Goal: Find specific page/section: Find specific page/section

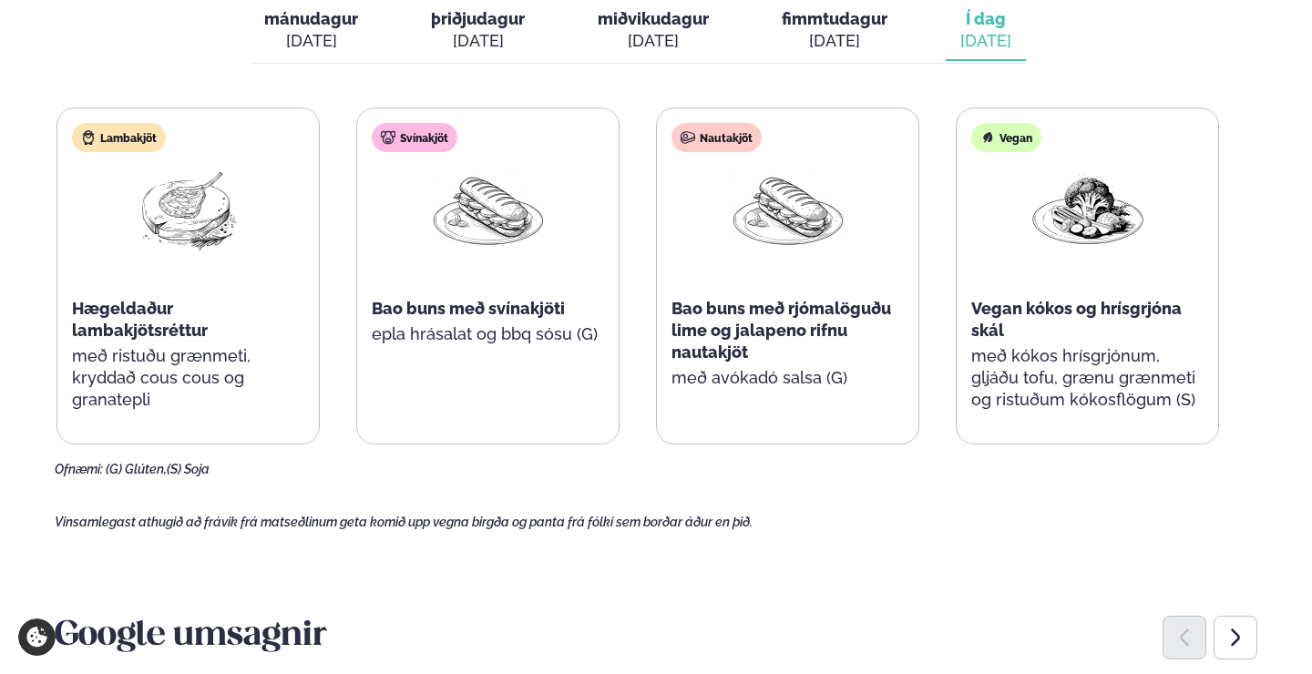
scroll to position [787, 0]
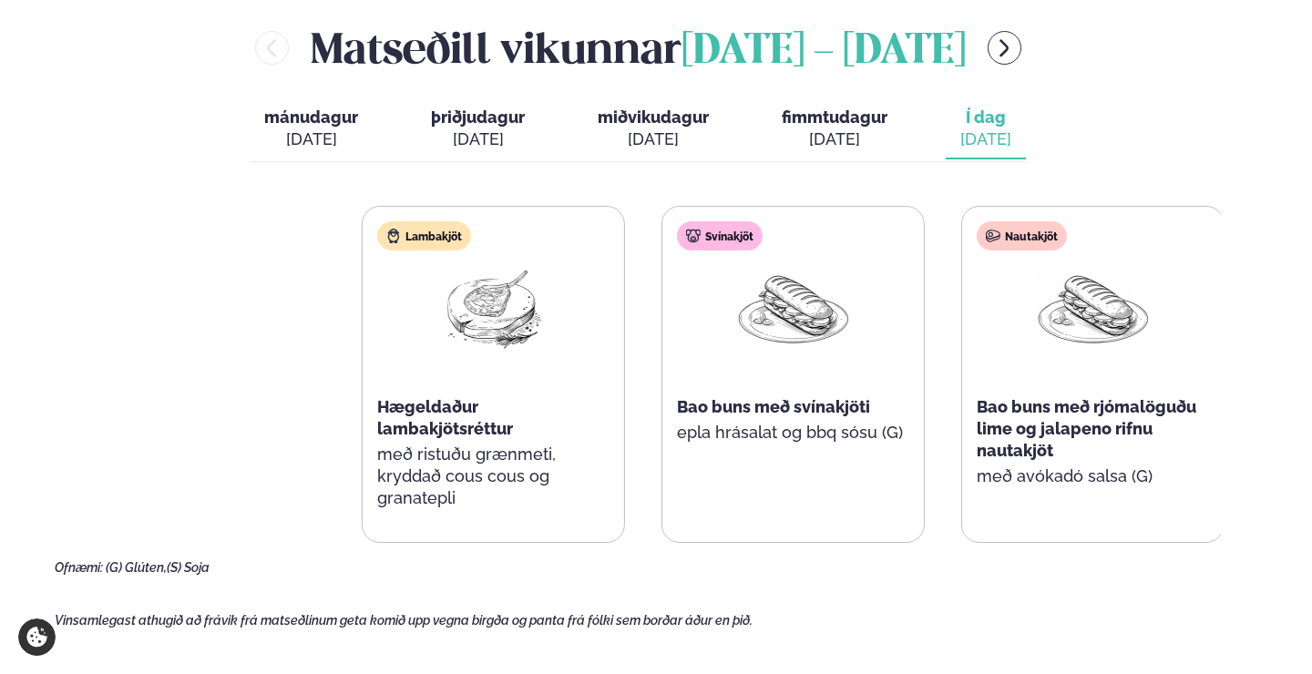
click at [1162, 373] on div "Lambakjöt Hægeldaður lambakjötsréttur með ristuðu grænmeti, kryddað cous cous o…" at bounding box center [943, 374] width 1162 height 337
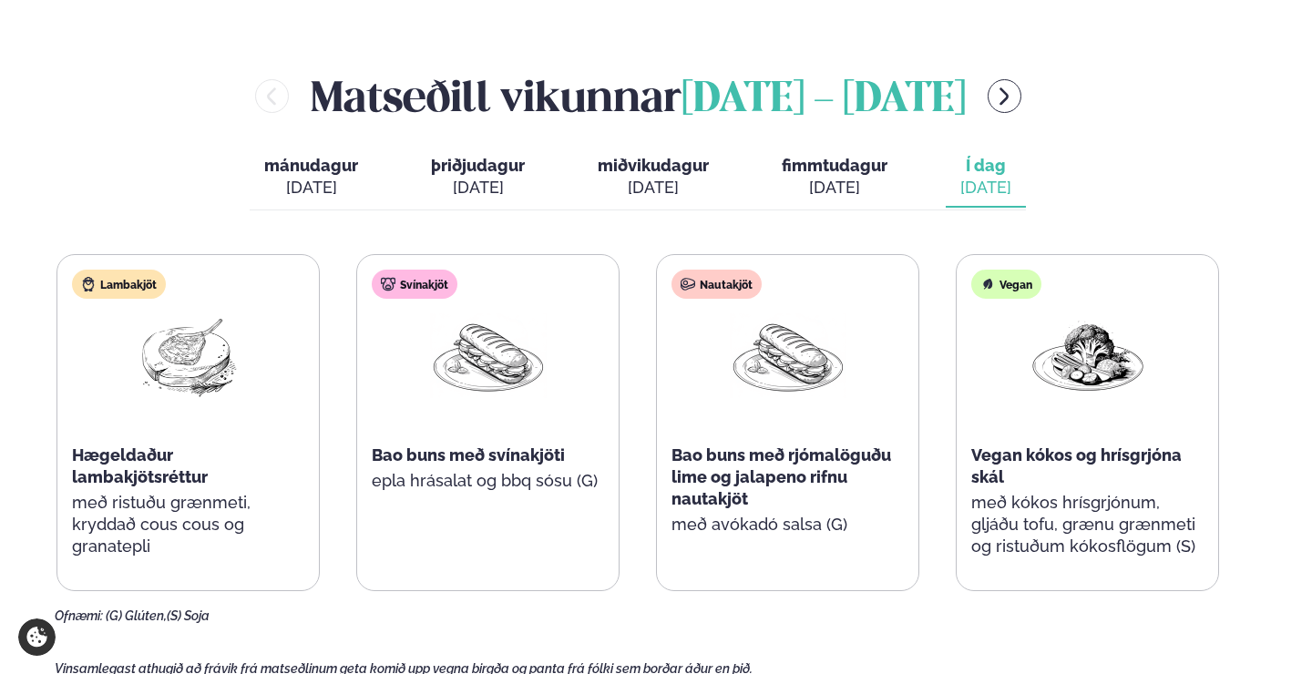
scroll to position [640, 0]
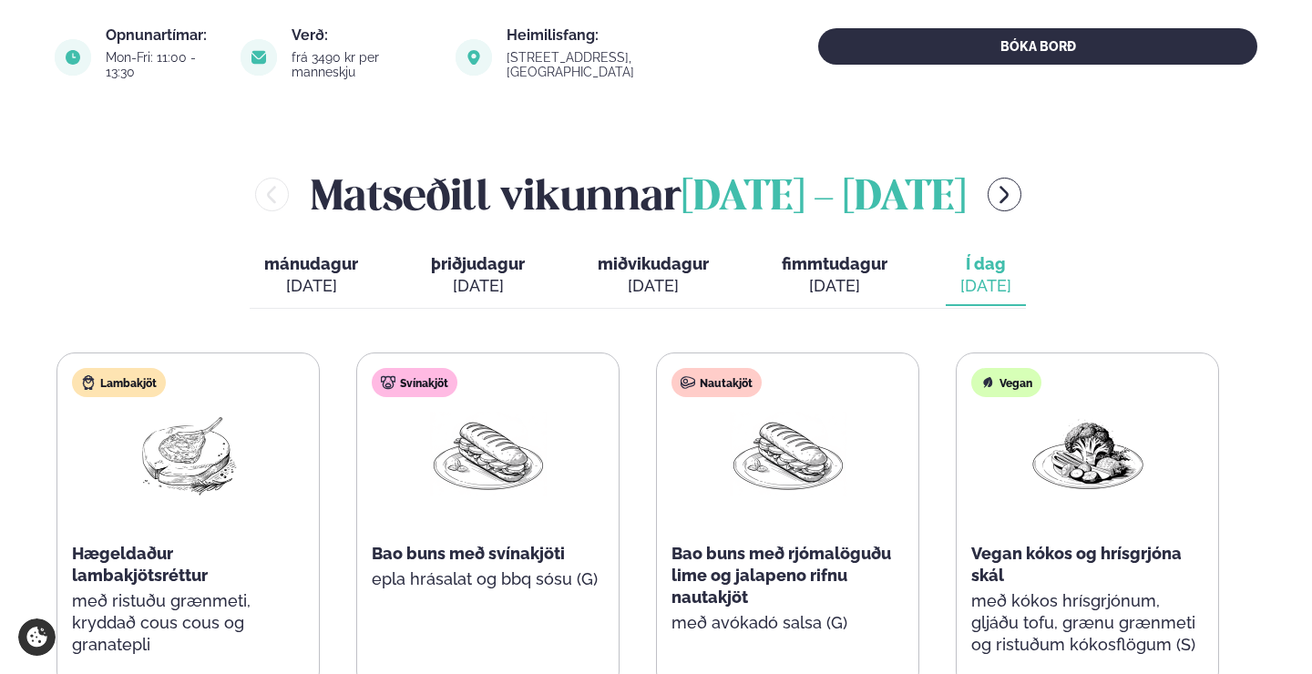
click at [866, 254] on span "fimmtudagur" at bounding box center [835, 263] width 106 height 19
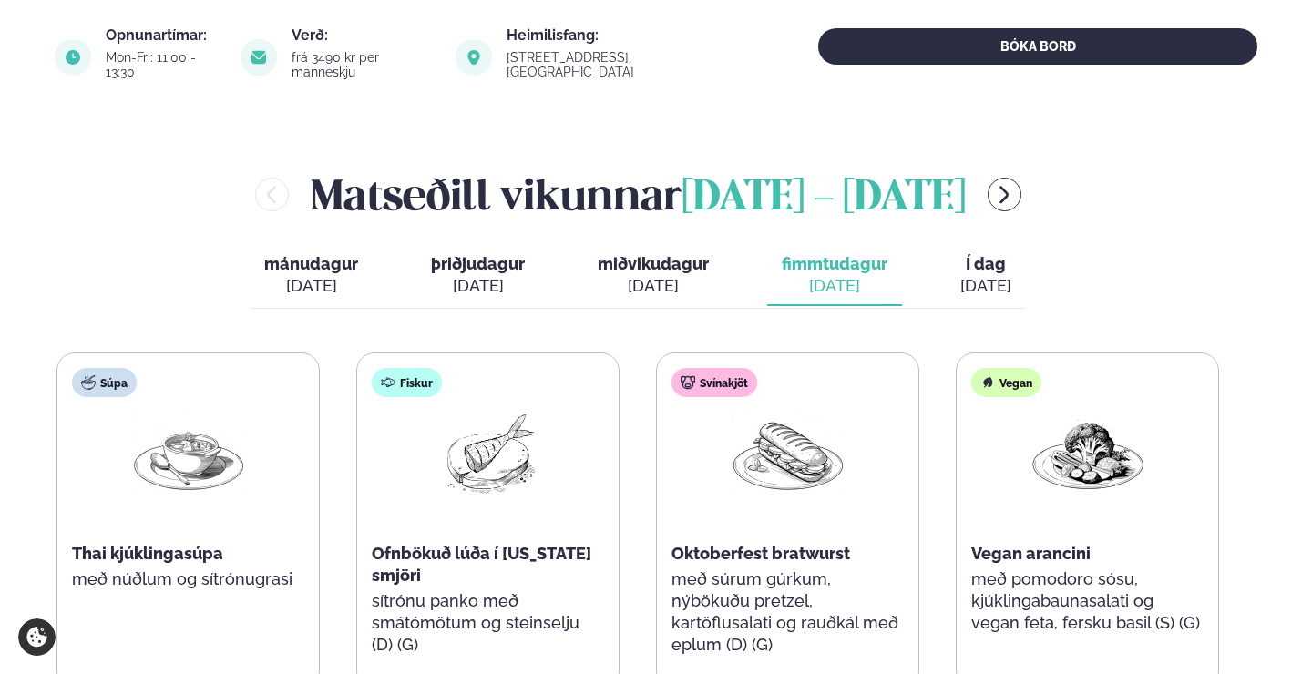
click at [1007, 253] on span "Í dag" at bounding box center [985, 264] width 51 height 22
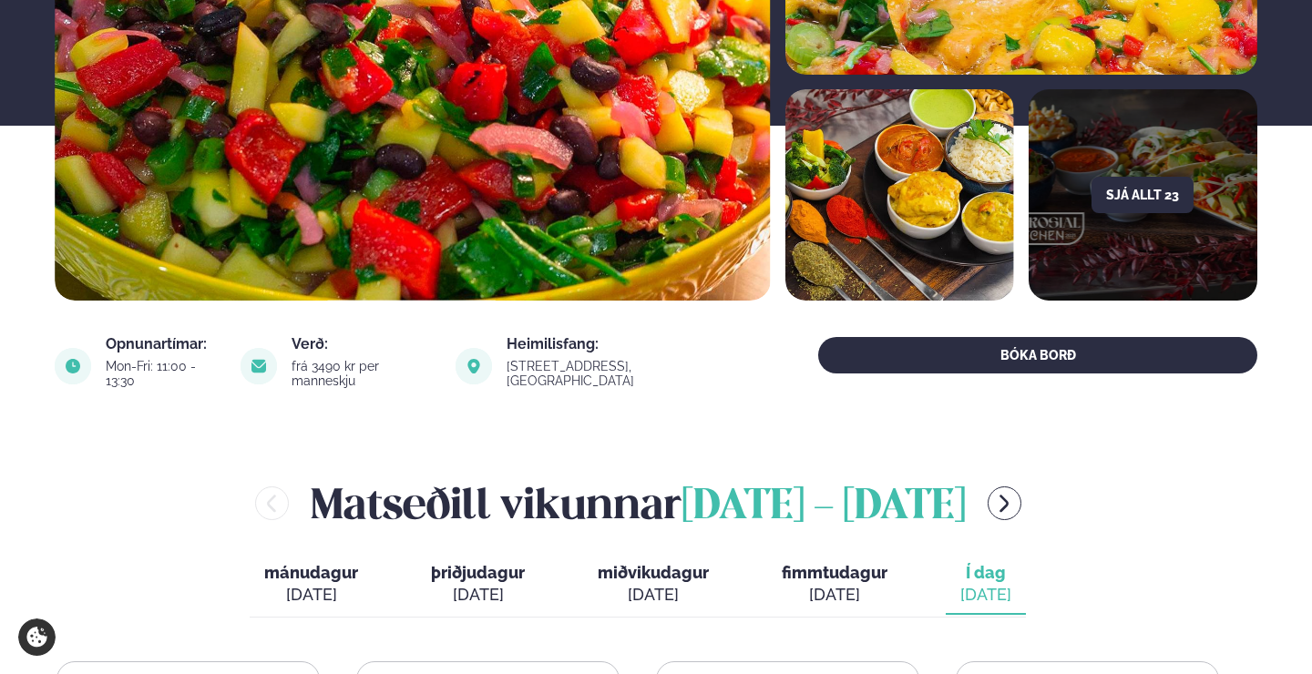
scroll to position [0, 0]
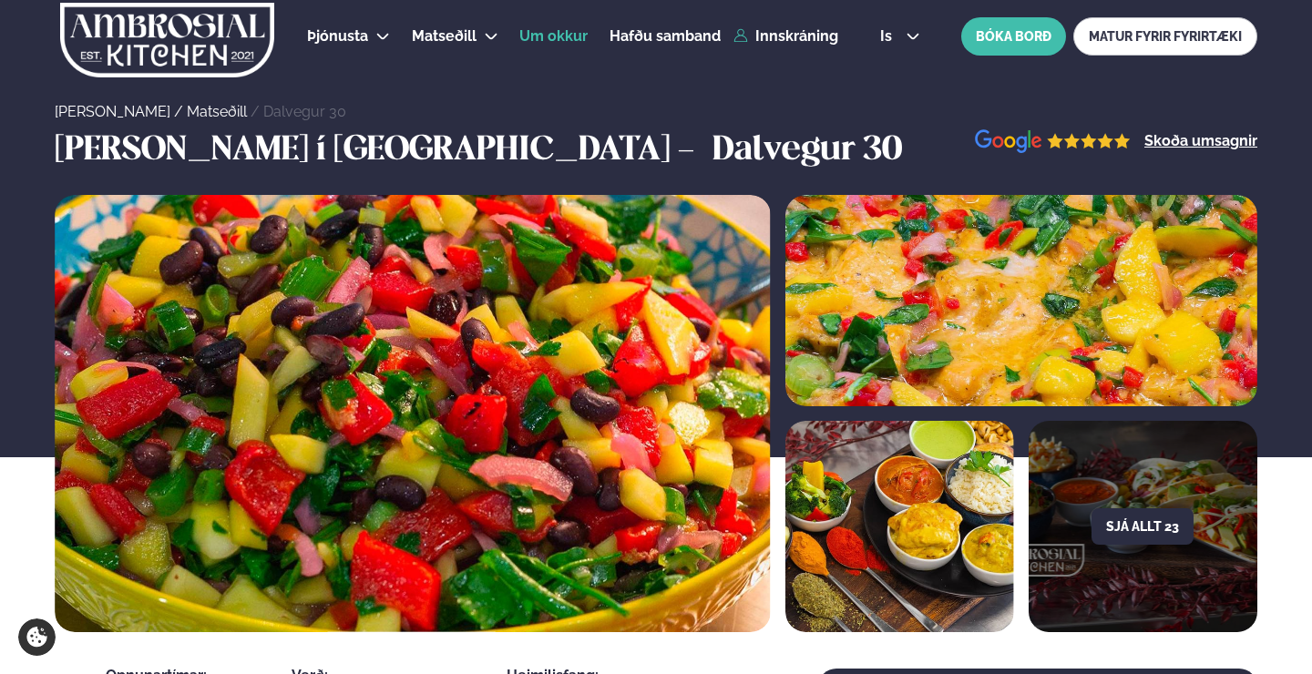
click at [543, 38] on span "Um okkur" at bounding box center [553, 35] width 68 height 17
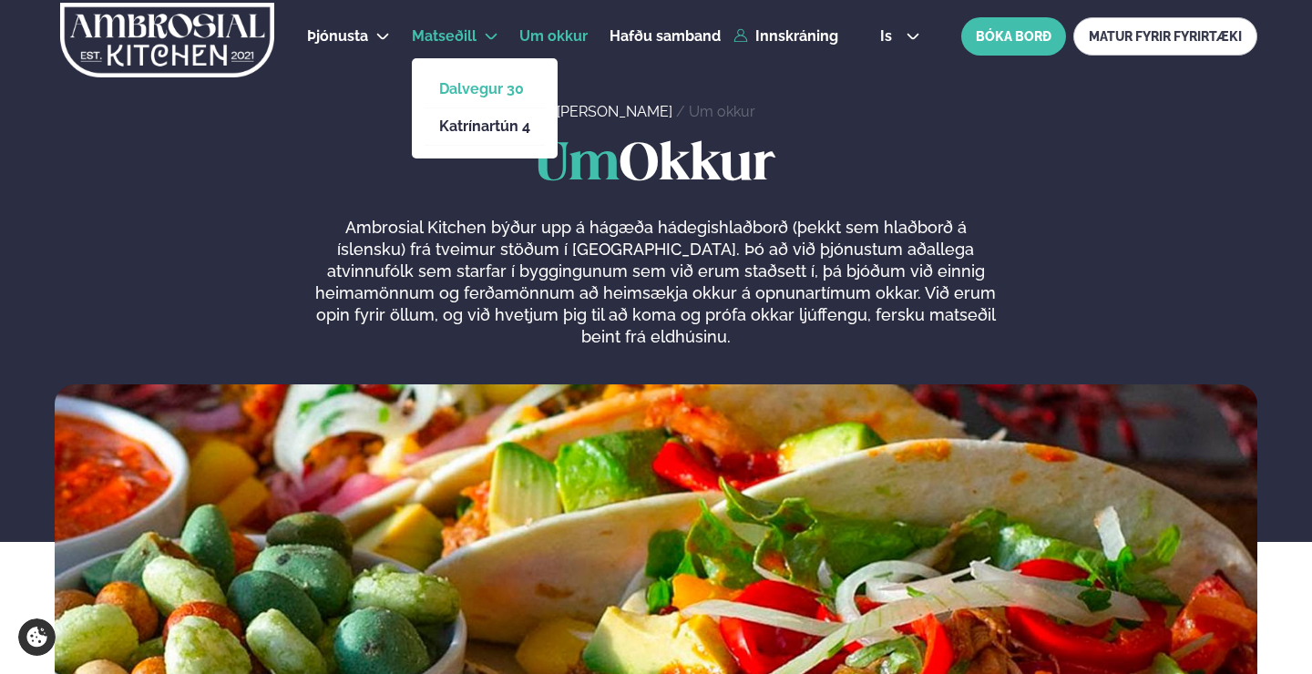
click at [470, 90] on link "Dalvegur 30" at bounding box center [484, 89] width 91 height 15
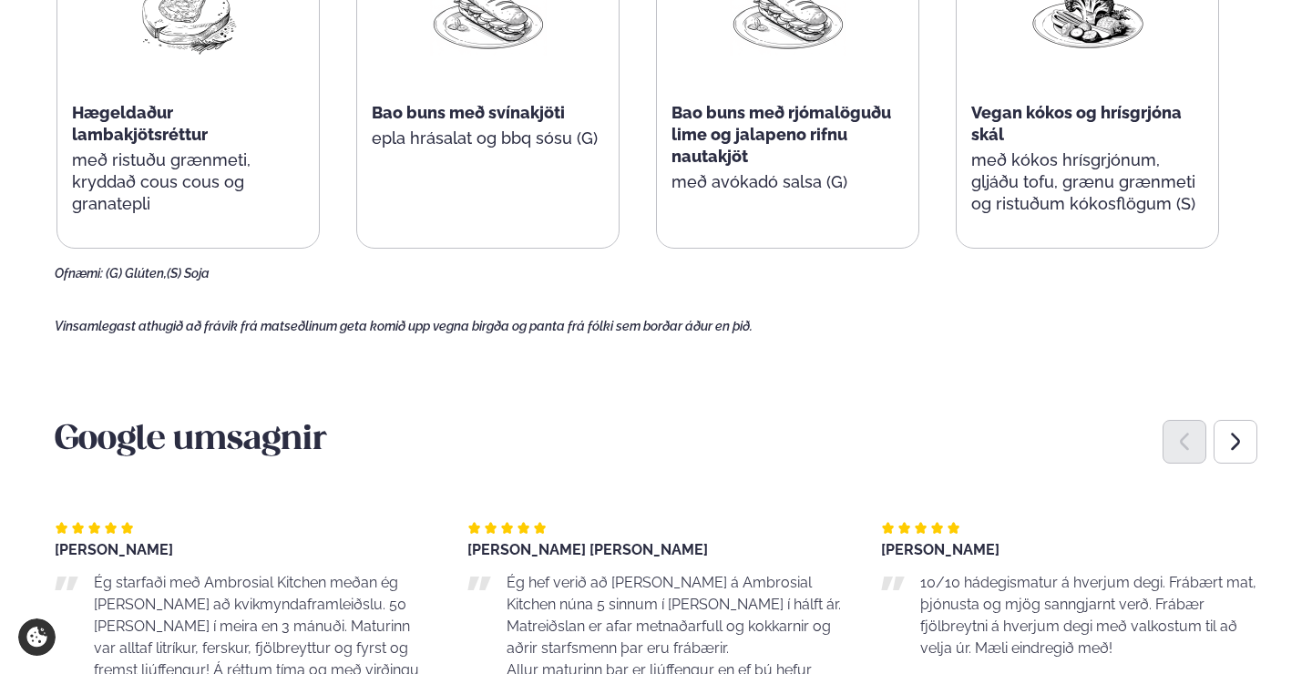
scroll to position [1181, 0]
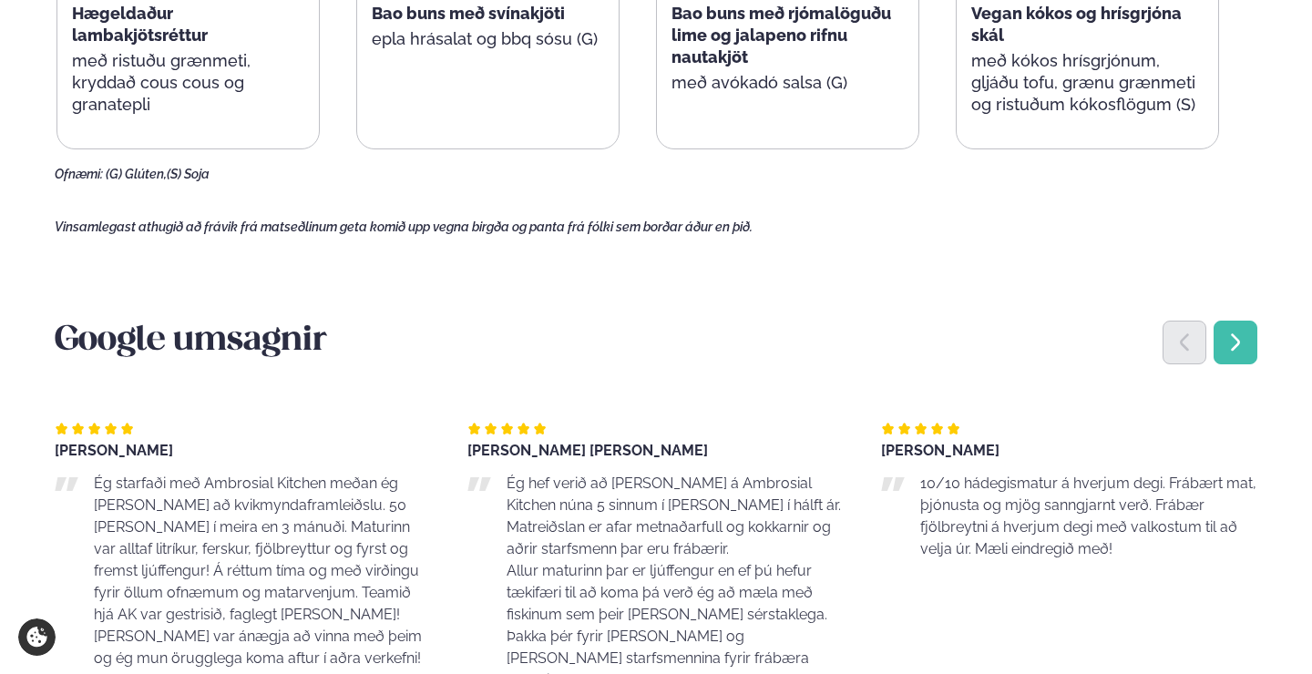
click at [1237, 336] on icon "Next slide" at bounding box center [1235, 343] width 22 height 22
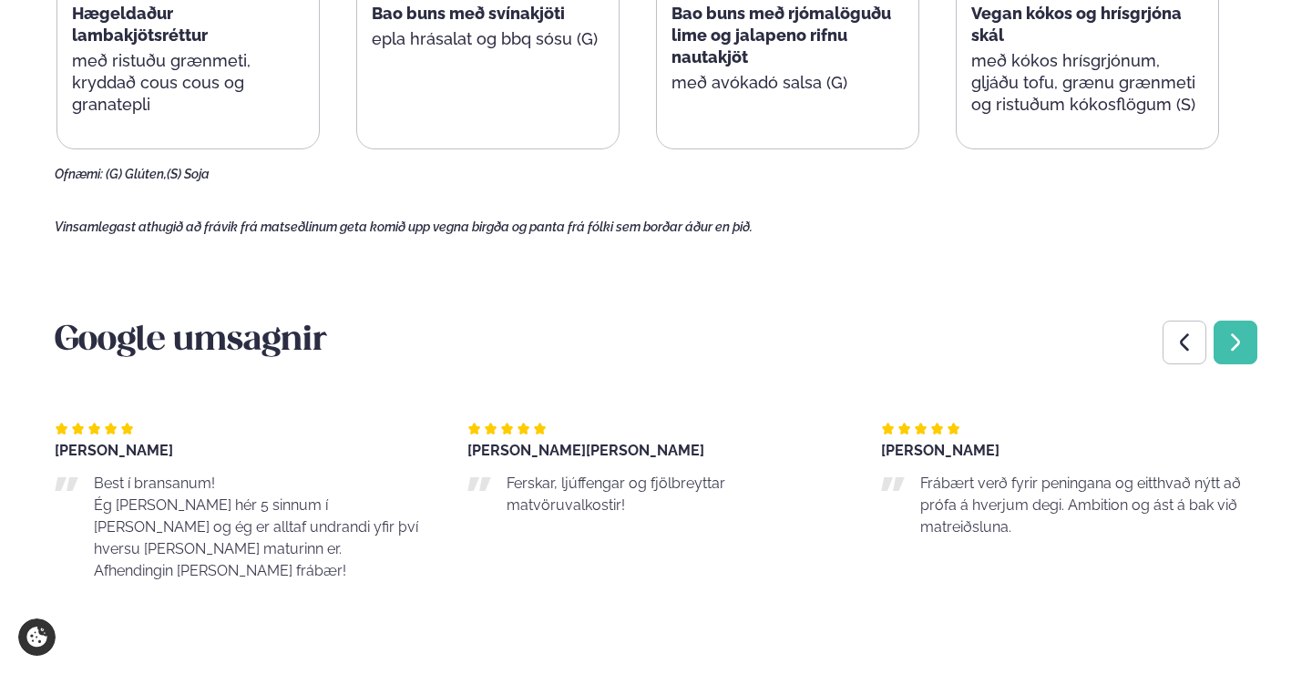
click at [1238, 332] on icon "Next slide" at bounding box center [1235, 343] width 22 height 22
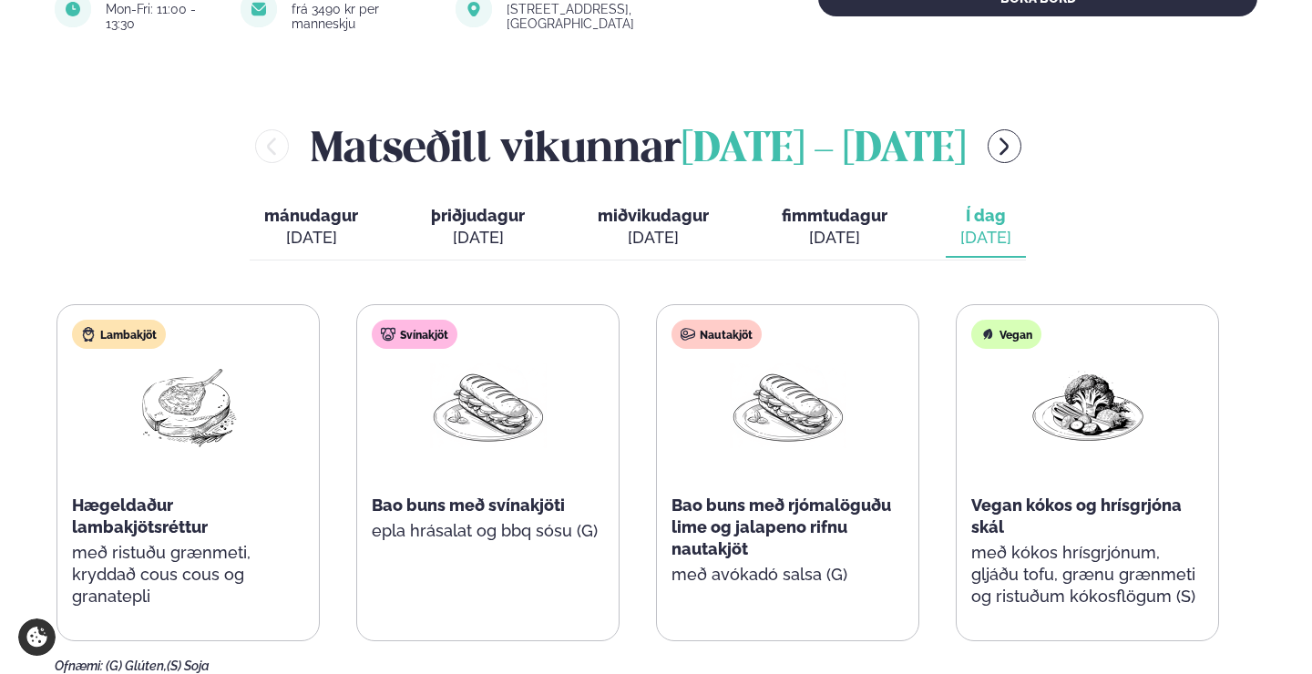
scroll to position [885, 0]
